Goal: Task Accomplishment & Management: Complete application form

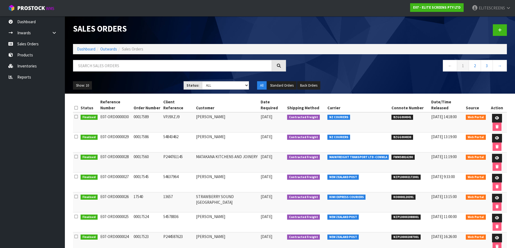
scroll to position [81, 0]
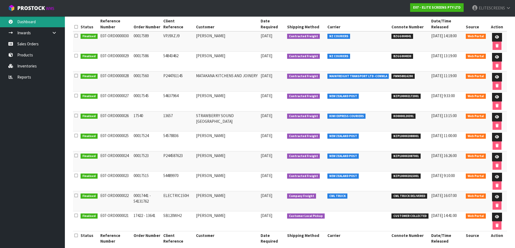
click at [26, 21] on link "Dashboard" at bounding box center [32, 21] width 65 height 11
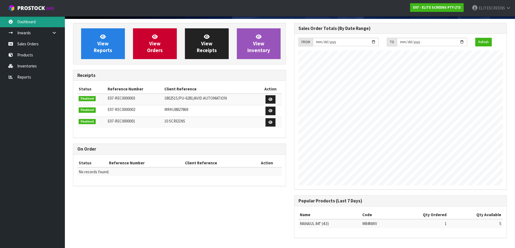
scroll to position [221, 221]
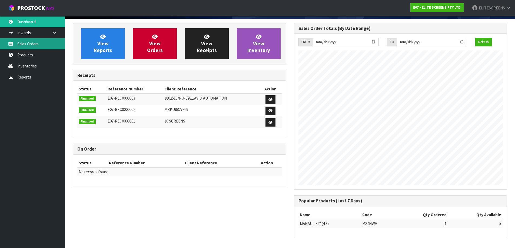
click at [32, 44] on link "Sales Orders" at bounding box center [32, 43] width 65 height 11
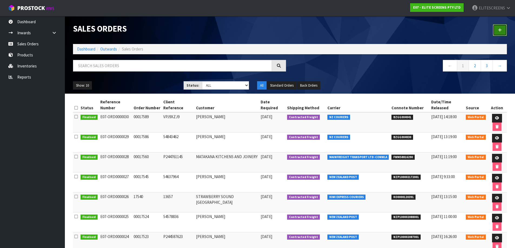
click at [499, 30] on icon at bounding box center [500, 30] width 4 height 4
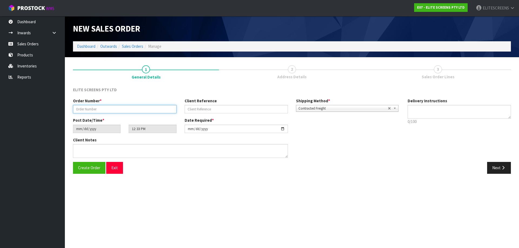
click at [118, 108] on input "text" at bounding box center [125, 109] width 104 height 8
paste input "00017630"
type input "00017630"
click at [208, 108] on input "text" at bounding box center [237, 109] width 104 height 8
type input "SB100WH2"
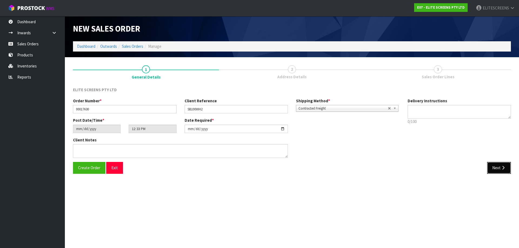
click at [495, 169] on button "Next" at bounding box center [499, 168] width 24 height 12
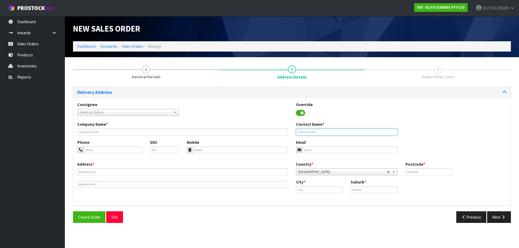
click at [312, 133] on input "text" at bounding box center [346, 132] width 101 height 7
paste input "[PERSON_NAME]"
type input "[PERSON_NAME]"
click at [92, 148] on input "tel" at bounding box center [113, 150] width 58 height 7
paste input "021741459"
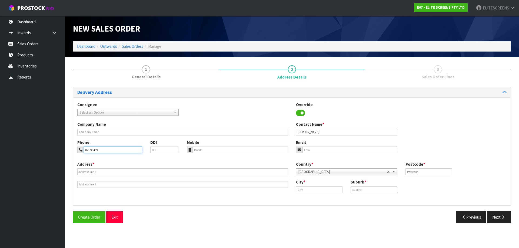
type input "021741459"
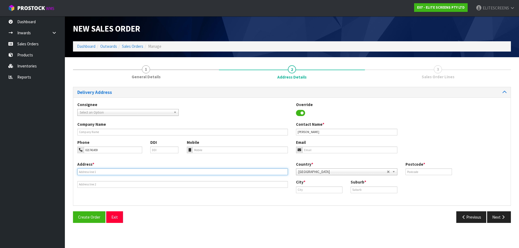
click at [96, 172] on input "text" at bounding box center [182, 172] width 211 height 7
paste input "23 RADIATA LN"
type input "23 RADIATA LN"
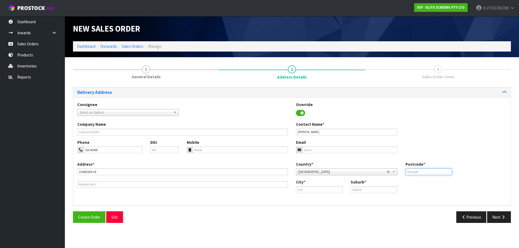
click at [413, 172] on input "text" at bounding box center [428, 172] width 46 height 7
type input "0626"
click at [328, 191] on input "text" at bounding box center [319, 190] width 46 height 7
type input "[GEOGRAPHIC_DATA]"
click at [360, 190] on input "text" at bounding box center [373, 190] width 46 height 7
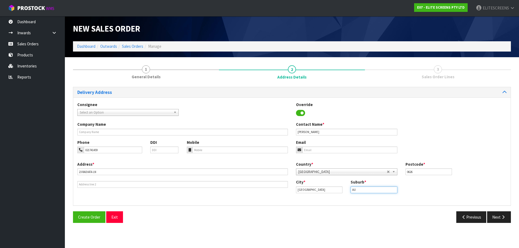
type input "[GEOGRAPHIC_DATA]"
click at [498, 215] on button "Next" at bounding box center [499, 218] width 24 height 12
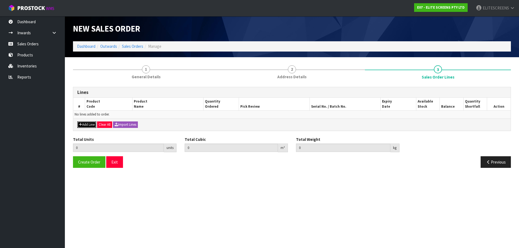
click at [80, 123] on icon "button" at bounding box center [80, 125] width 3 height 4
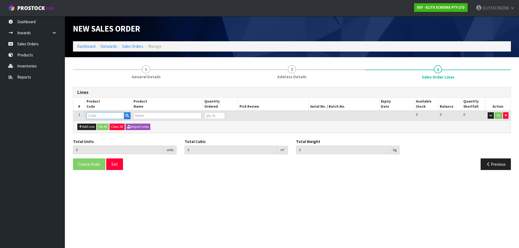
click at [105, 117] on input "text" at bounding box center [105, 115] width 38 height 7
type input "SB100"
click at [114, 126] on link "SB100 WH2" at bounding box center [108, 124] width 43 height 7
type input "SB100WH2"
type input "0.000000"
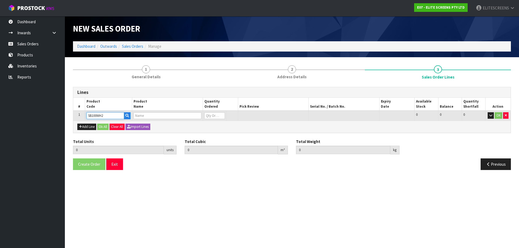
type input "0.000"
type input "FIXED FRAME 100" (16:9)"
type input "0"
click at [199, 115] on tr "1 SB100WH2 FIXED FRAME 100" (16:9) 0 [MEDICAL_DATA] 9 9 0 OK" at bounding box center [291, 116] width 437 height 10
type input "1"
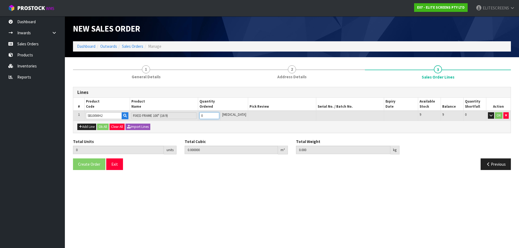
type input "0.058608"
type input "4.92"
type input "1"
click at [153, 183] on section "New Sales Order Dashboard Outwards Sales Orders Manage New Sales Order Dashboar…" at bounding box center [259, 124] width 519 height 248
click at [499, 116] on button "OK" at bounding box center [499, 115] width 8 height 6
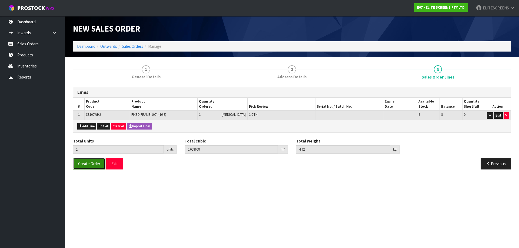
click at [85, 162] on span "Create Order" at bounding box center [89, 163] width 22 height 5
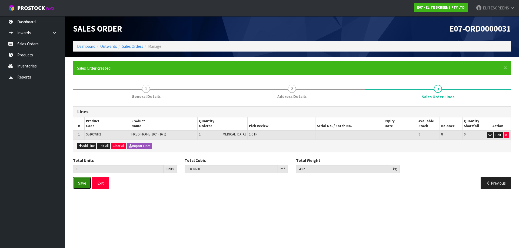
click at [83, 185] on span "Save" at bounding box center [82, 183] width 8 height 5
click at [86, 185] on span "Save" at bounding box center [82, 183] width 8 height 5
click at [106, 185] on button "Exit" at bounding box center [100, 184] width 17 height 12
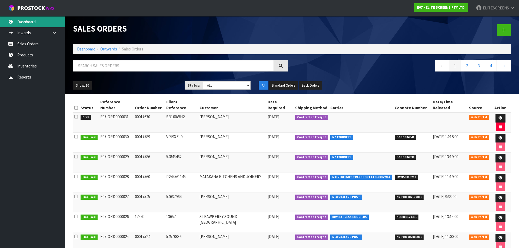
click at [27, 20] on link "Dashboard" at bounding box center [32, 21] width 65 height 11
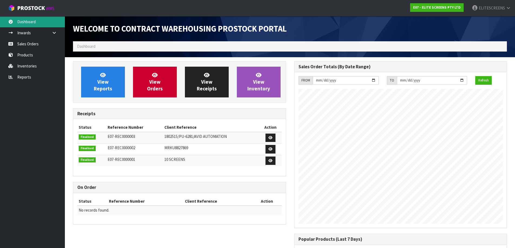
scroll to position [230, 221]
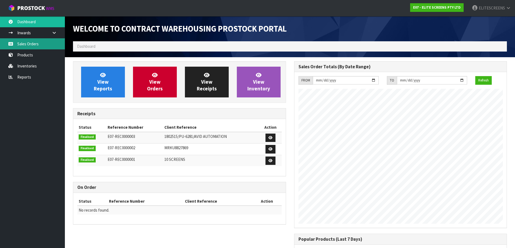
drag, startPoint x: 19, startPoint y: 45, endPoint x: 23, endPoint y: 46, distance: 4.0
click at [20, 45] on link "Sales Orders" at bounding box center [32, 43] width 65 height 11
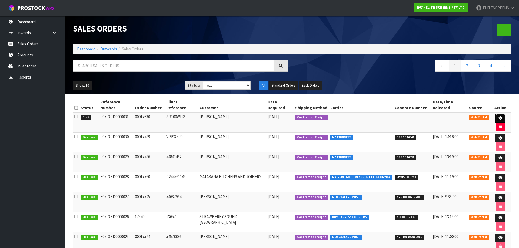
click at [498, 116] on icon at bounding box center [500, 118] width 4 height 4
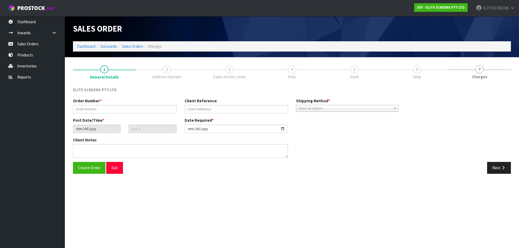
type input "00017630"
type input "SB100WH2"
type input "[DATE]"
type input "18:33:00.000"
type input "[DATE]"
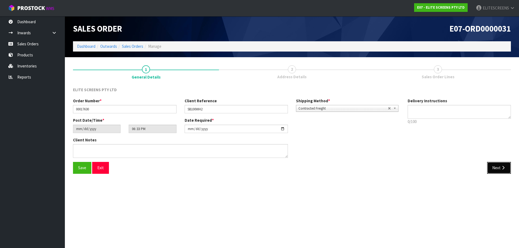
click at [495, 164] on button "Next" at bounding box center [499, 168] width 24 height 12
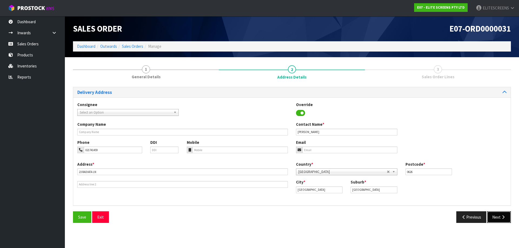
click at [497, 216] on button "Next" at bounding box center [499, 218] width 24 height 12
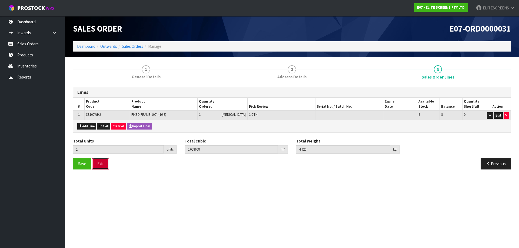
click at [100, 163] on button "Exit" at bounding box center [100, 164] width 17 height 12
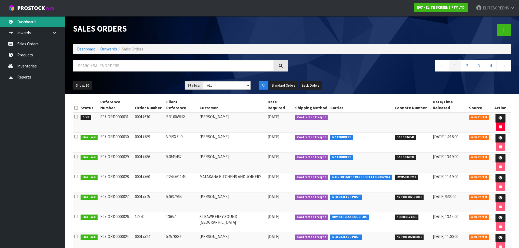
click at [26, 22] on link "Dashboard" at bounding box center [32, 21] width 65 height 11
